Goal: Information Seeking & Learning: Find specific fact

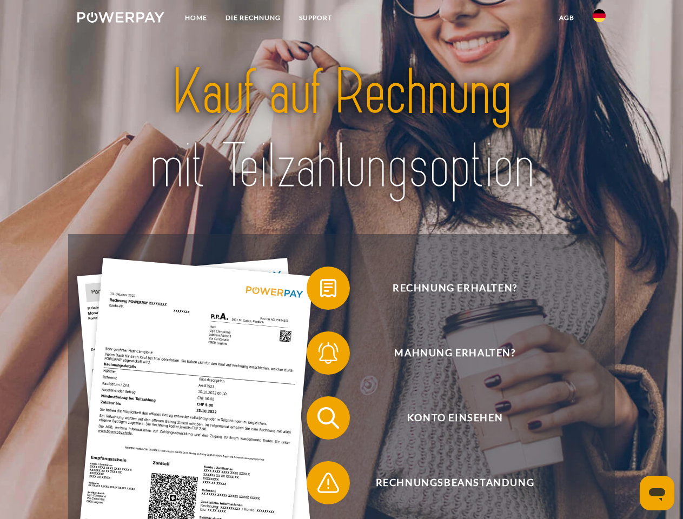
click at [121, 19] on img at bounding box center [120, 17] width 87 height 11
click at [600, 19] on img at bounding box center [599, 15] width 13 height 13
click at [567, 18] on link "agb" at bounding box center [567, 17] width 34 height 19
click at [320, 291] on span at bounding box center [312, 288] width 54 height 54
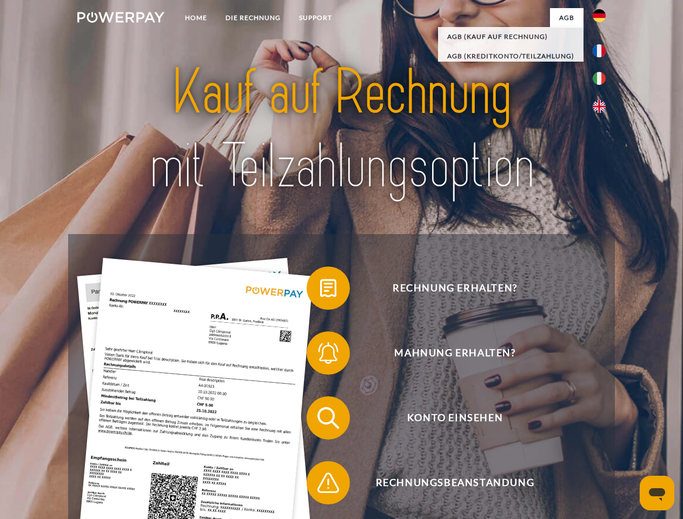
click at [320, 355] on span at bounding box center [312, 353] width 54 height 54
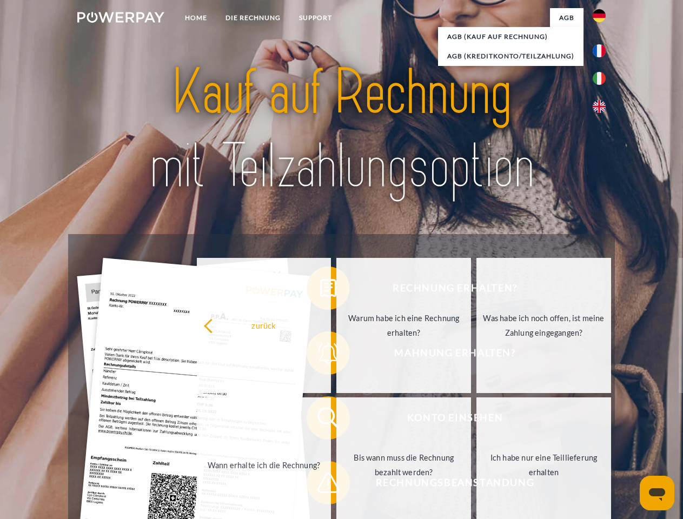
click at [337, 420] on link "Bis wann muss die Rechnung bezahlt werden?" at bounding box center [404, 465] width 135 height 135
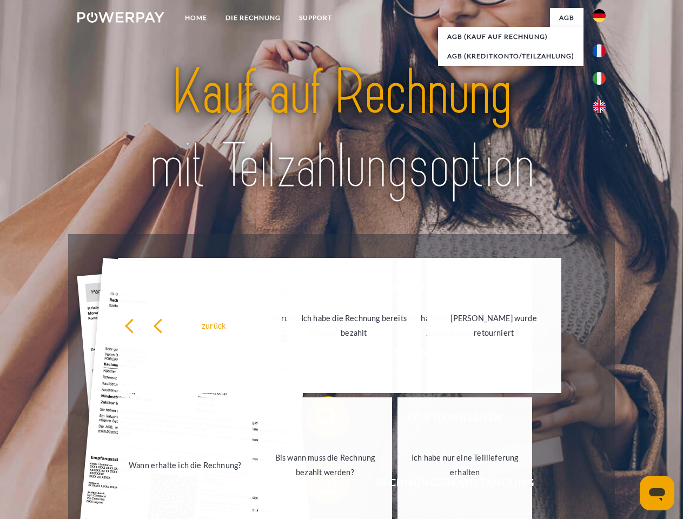
click at [320, 485] on link "Bis wann muss die Rechnung bezahlt werden?" at bounding box center [325, 465] width 135 height 135
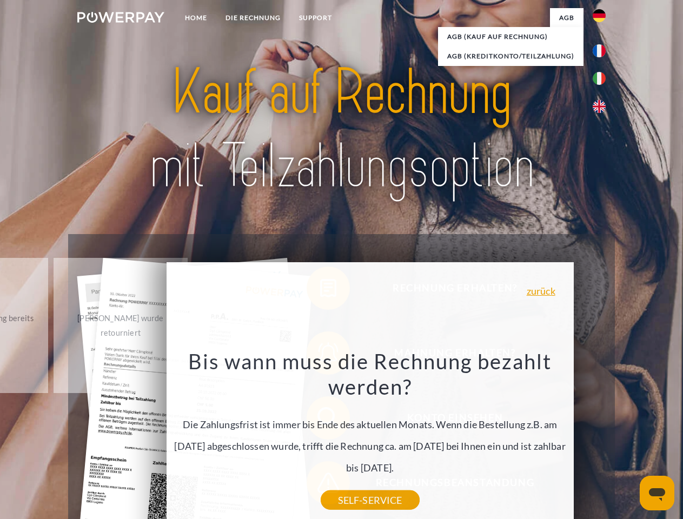
click at [657, 493] on icon "Messaging-Fenster öffnen" at bounding box center [657, 495] width 16 height 13
